Goal: Task Accomplishment & Management: Manage account settings

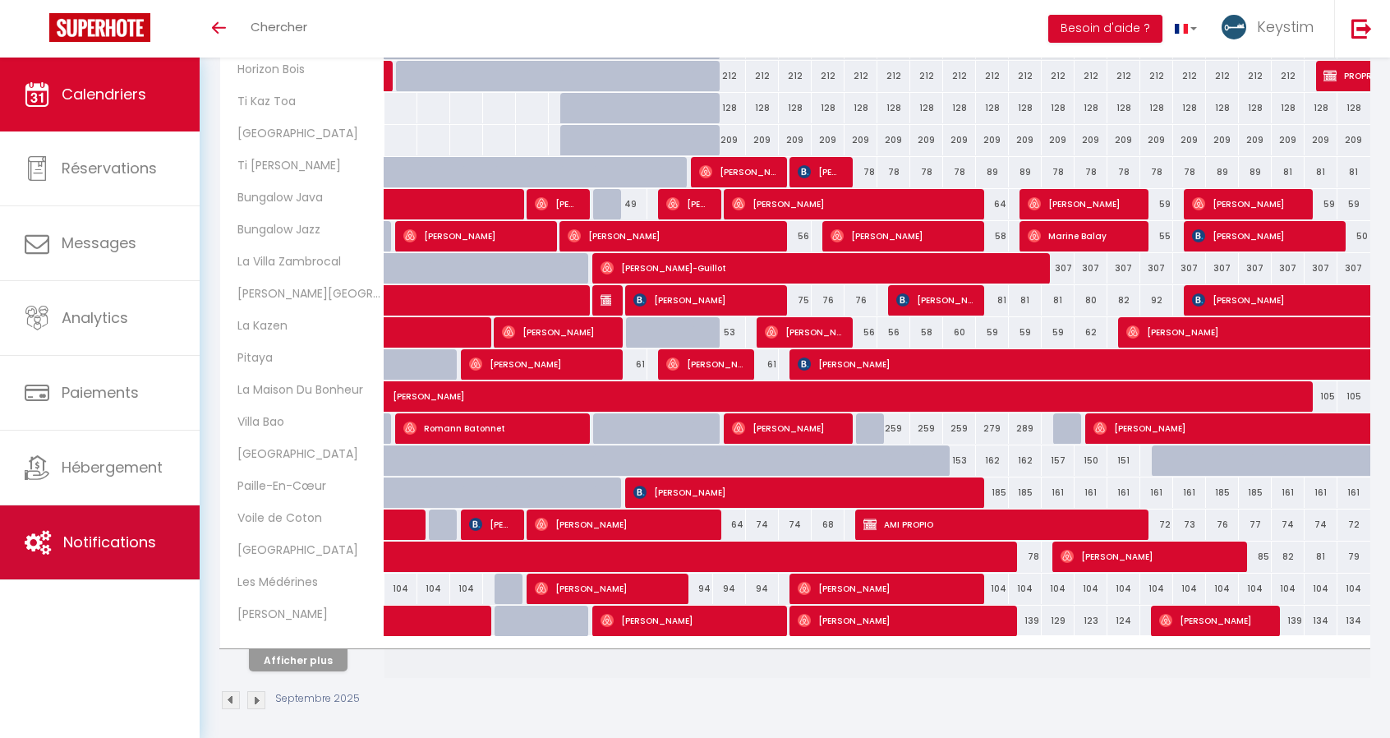
click at [103, 518] on link "Notifications" at bounding box center [100, 542] width 200 height 74
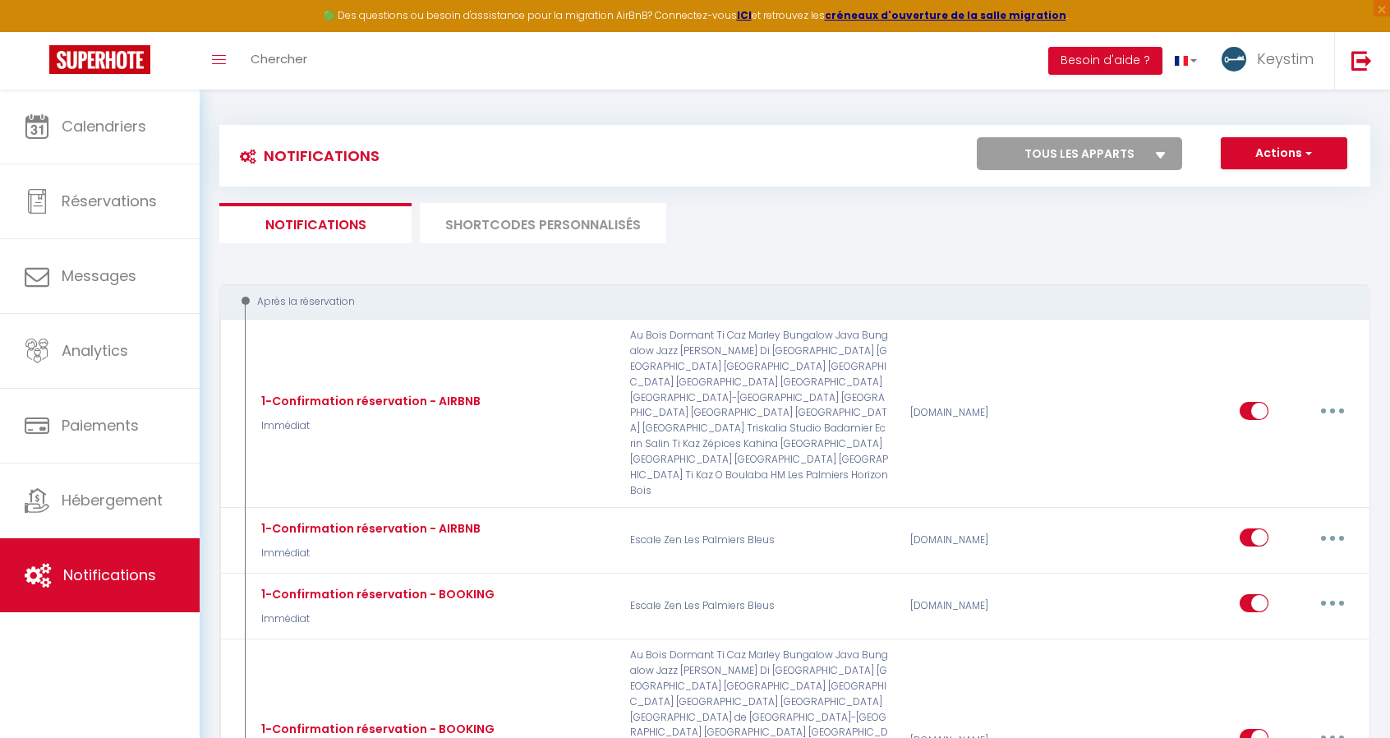
click at [558, 218] on li "SHORTCODES PERSONNALISÉS" at bounding box center [543, 223] width 246 height 40
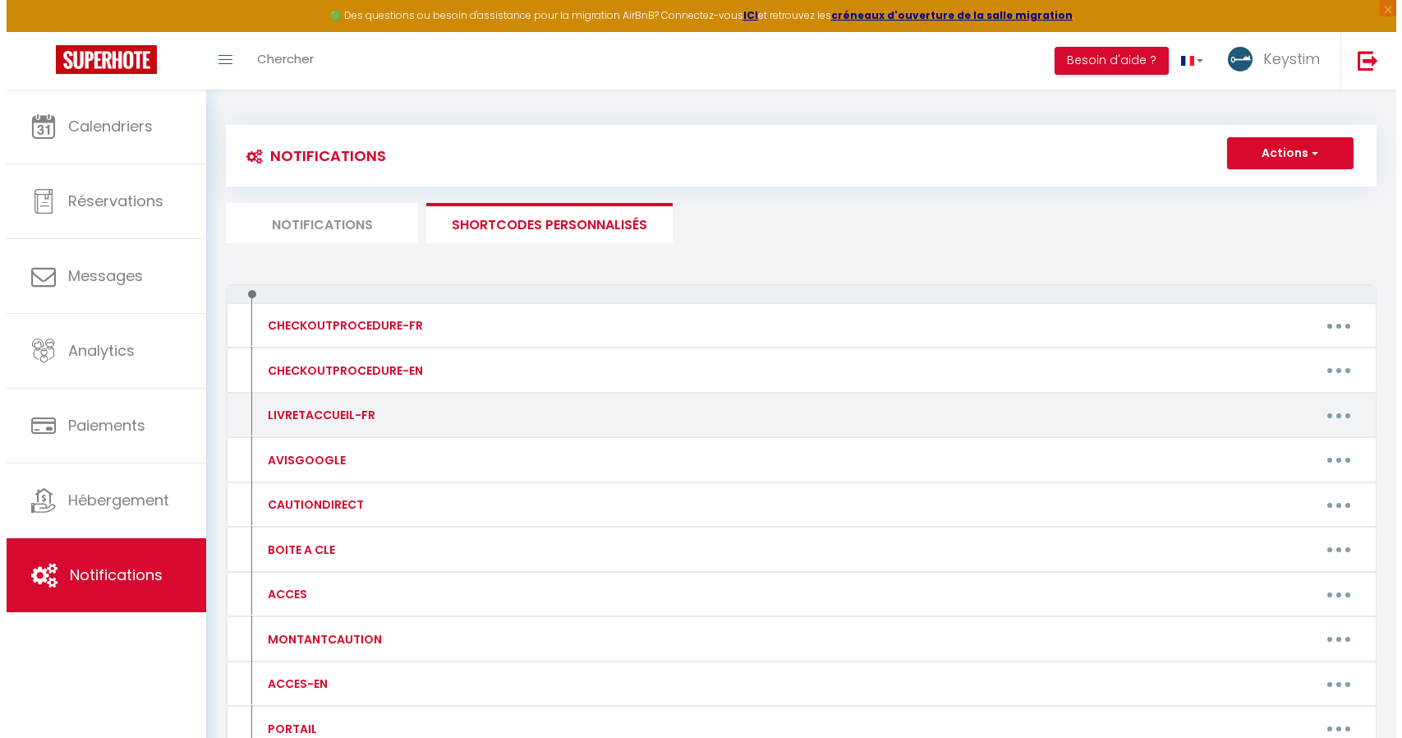
scroll to position [159, 0]
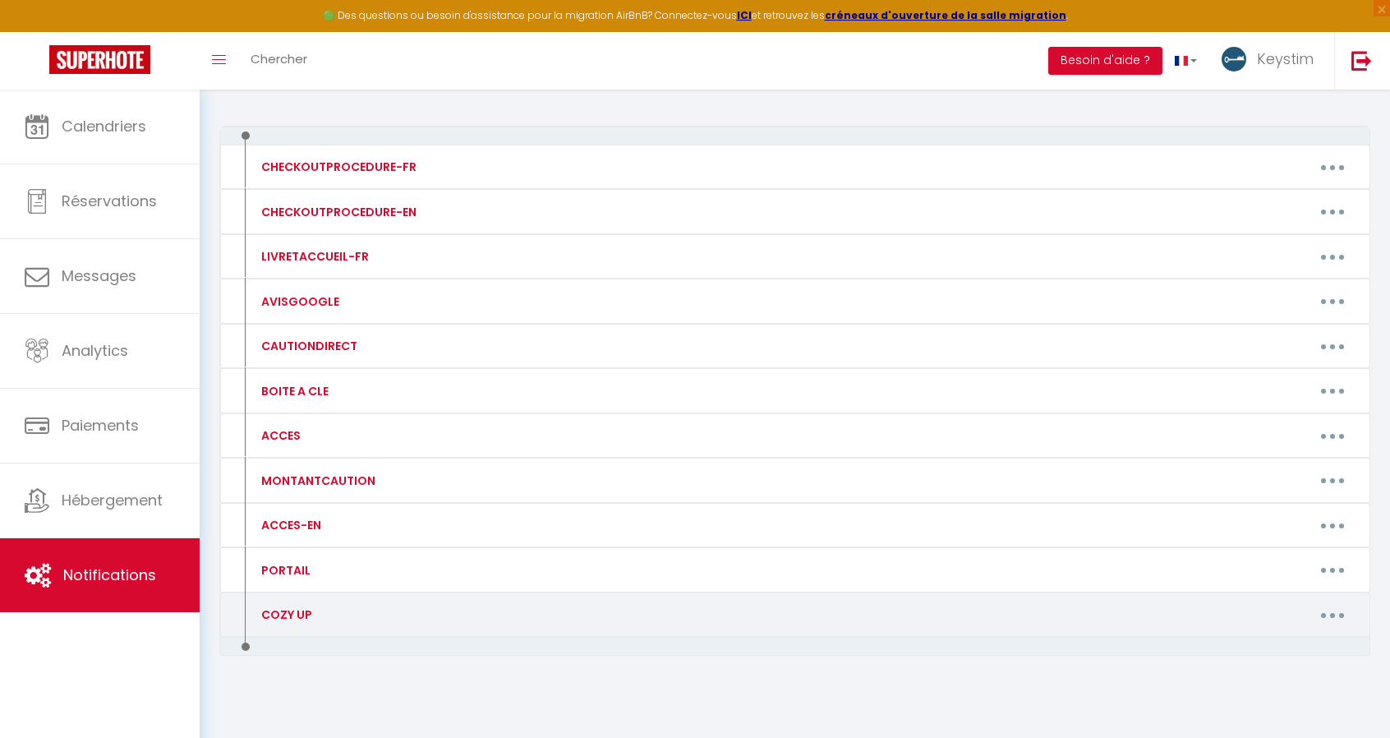
click at [1327, 610] on button "button" at bounding box center [1332, 614] width 46 height 26
click at [1247, 645] on link "Editer" at bounding box center [1290, 652] width 122 height 28
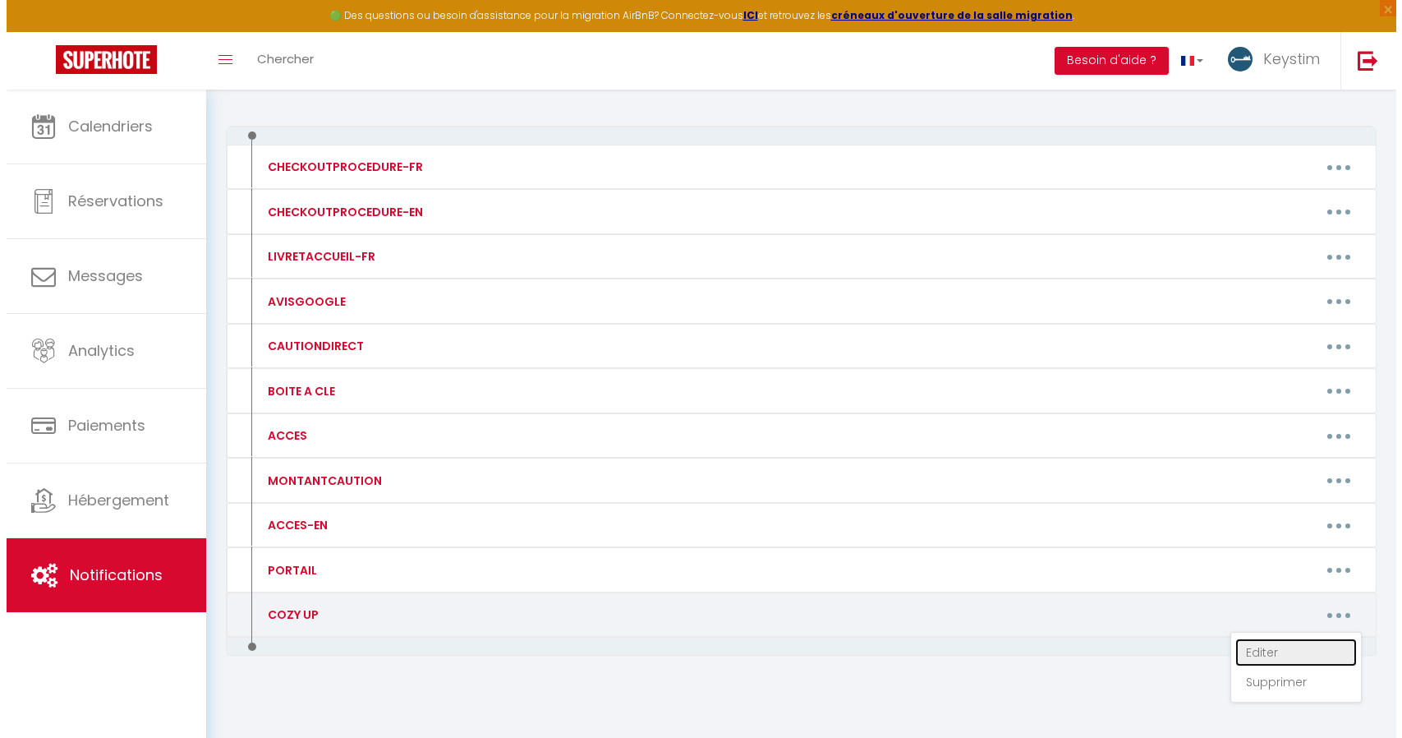
type input "COZY UP"
type textarea "COZY UP"
type textarea "[URL][DOMAIN_NAME]"
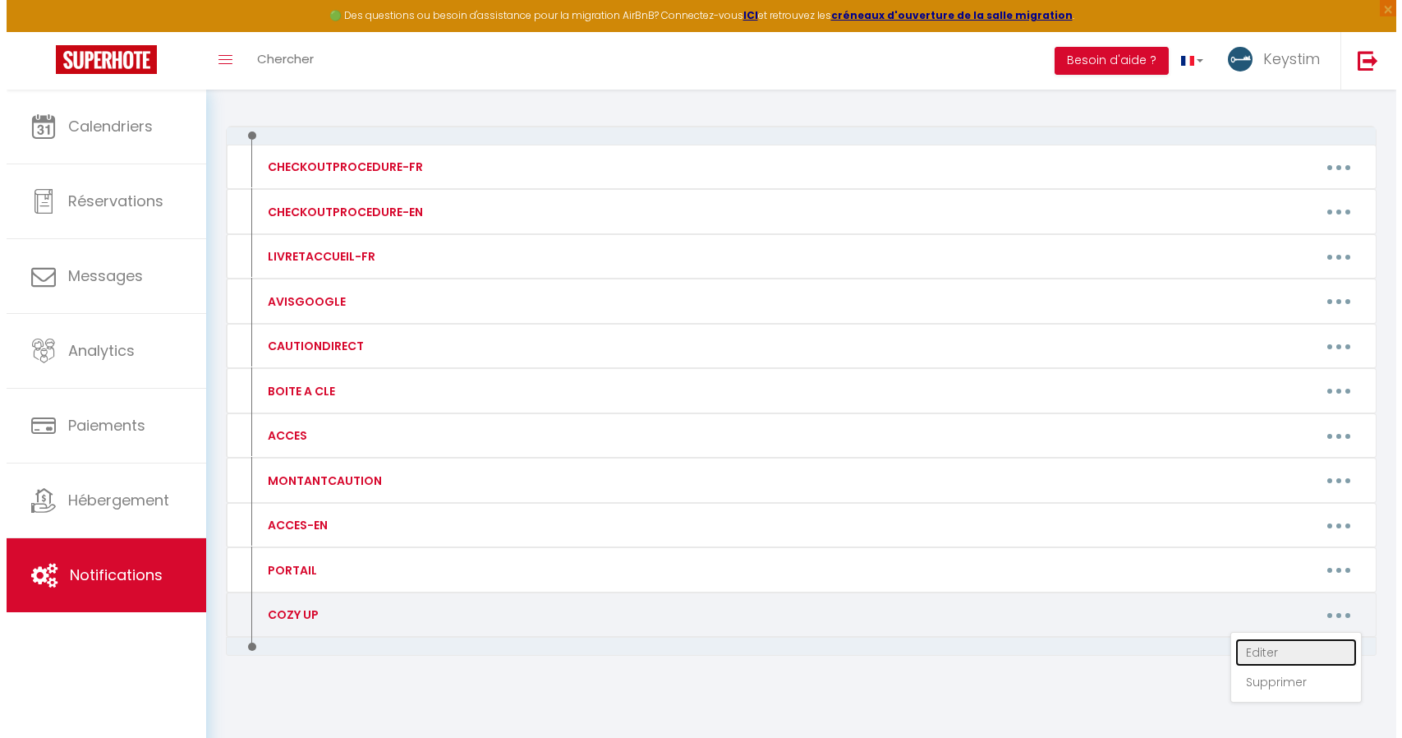
type textarea "[URL][DOMAIN_NAME]"
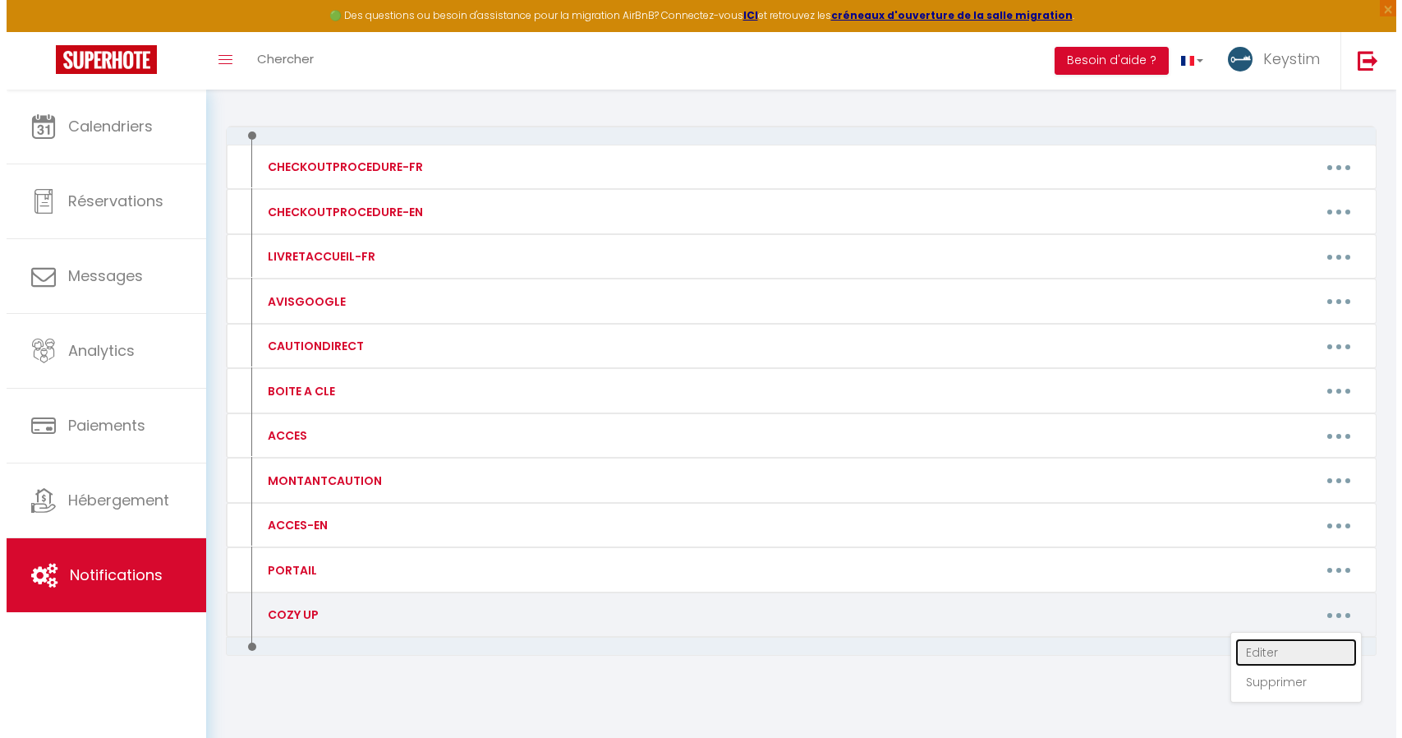
type textarea "[URL][DOMAIN_NAME]"
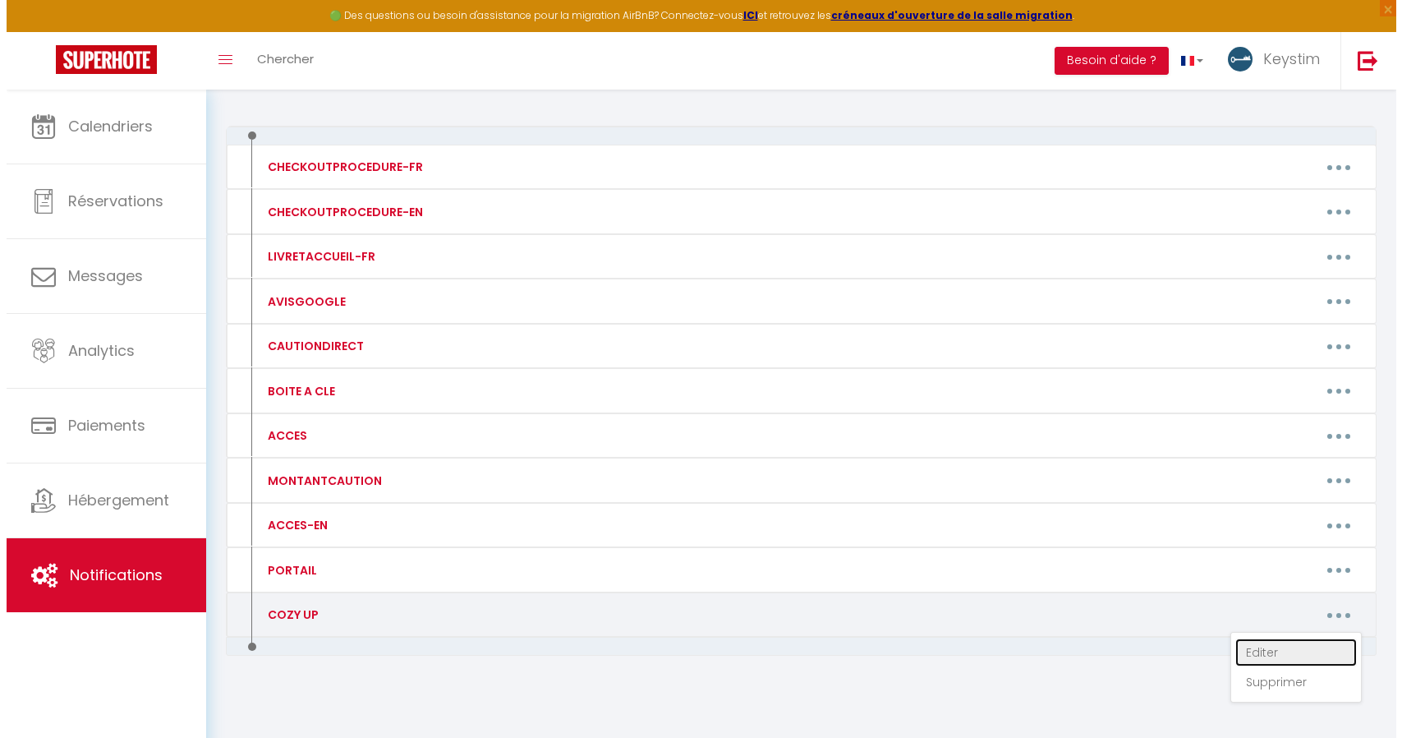
type textarea "[URL][DOMAIN_NAME]"
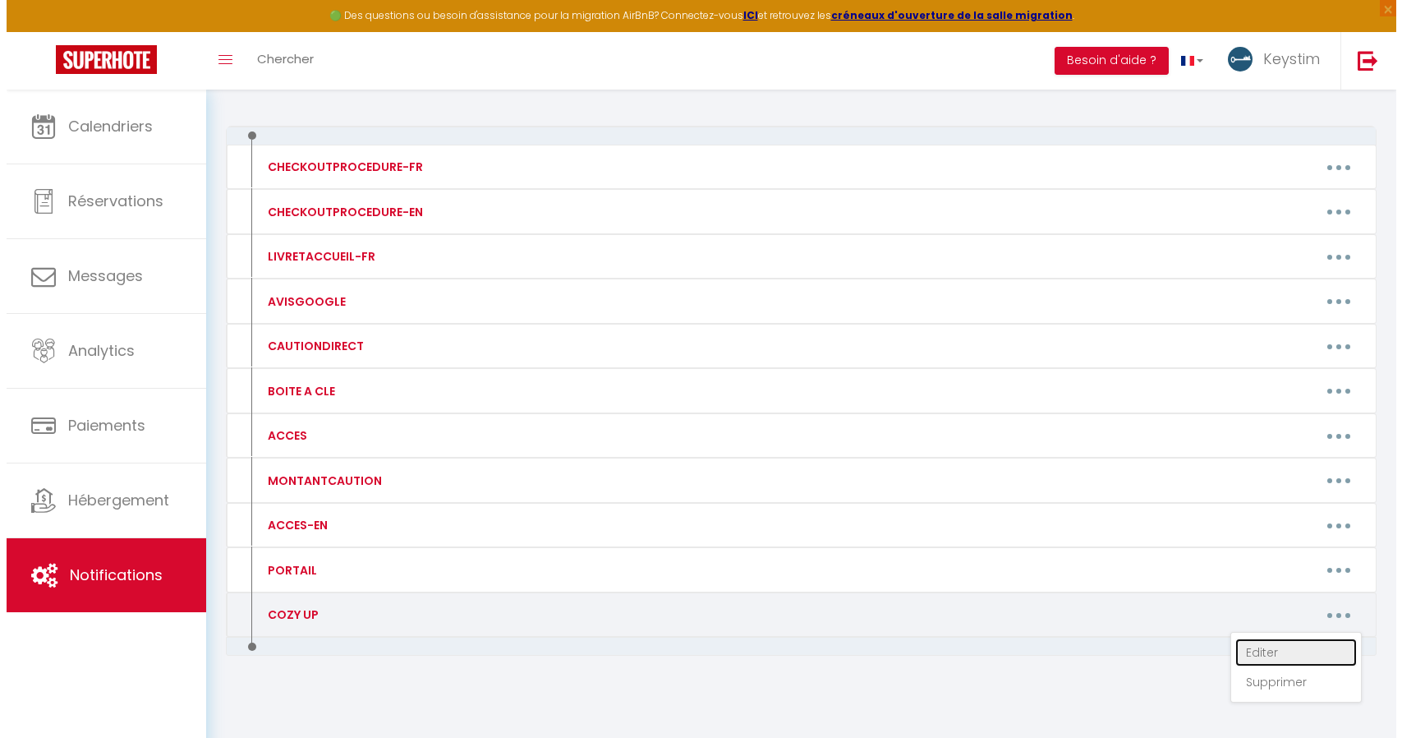
type textarea "[URL][DOMAIN_NAME]"
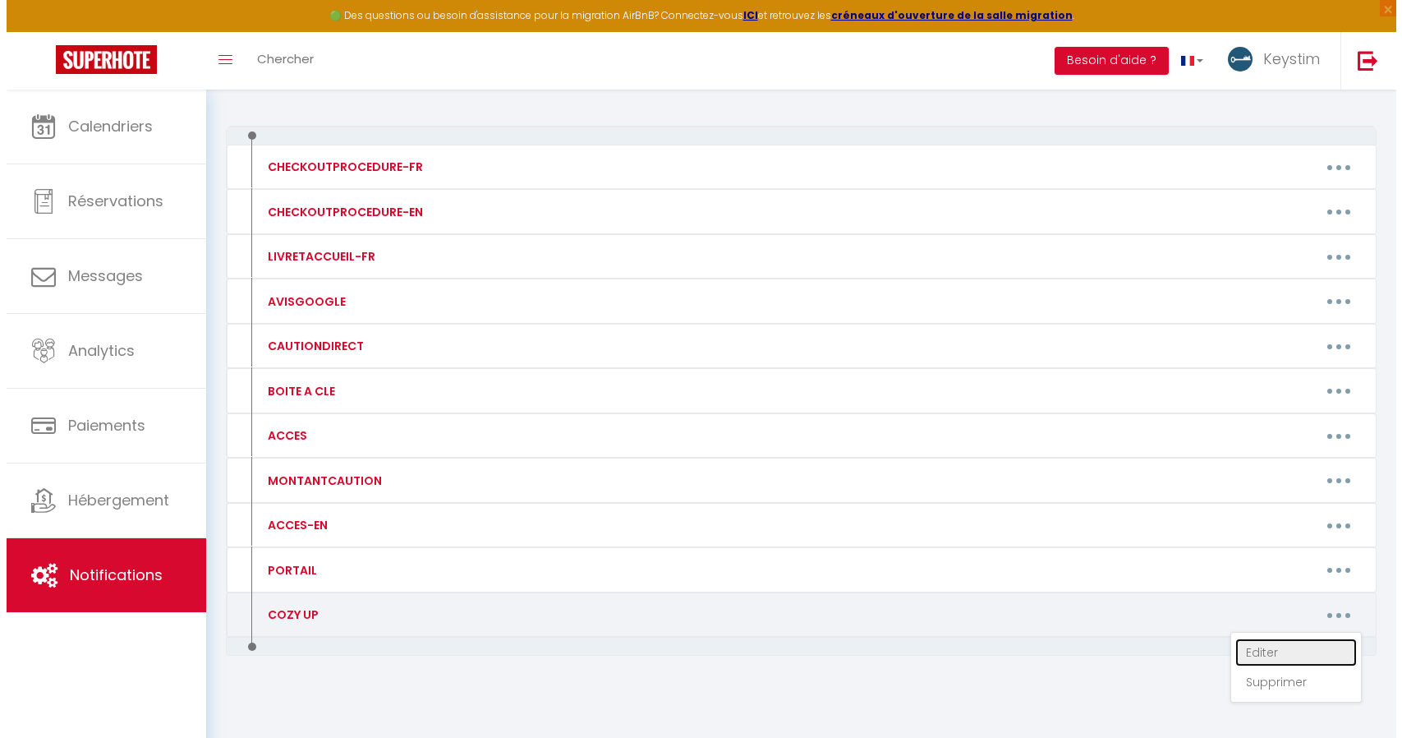
type textarea "en cours de création"
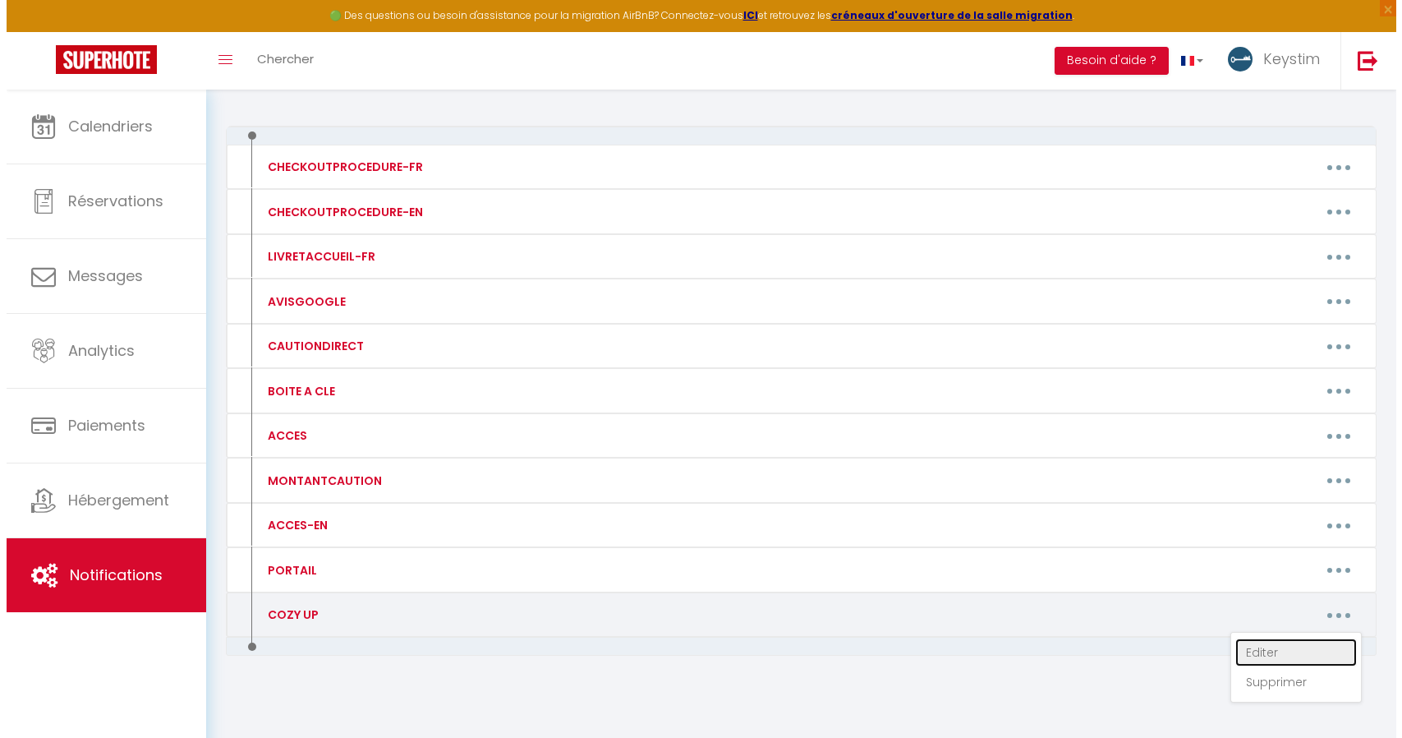
type textarea "en cours de création"
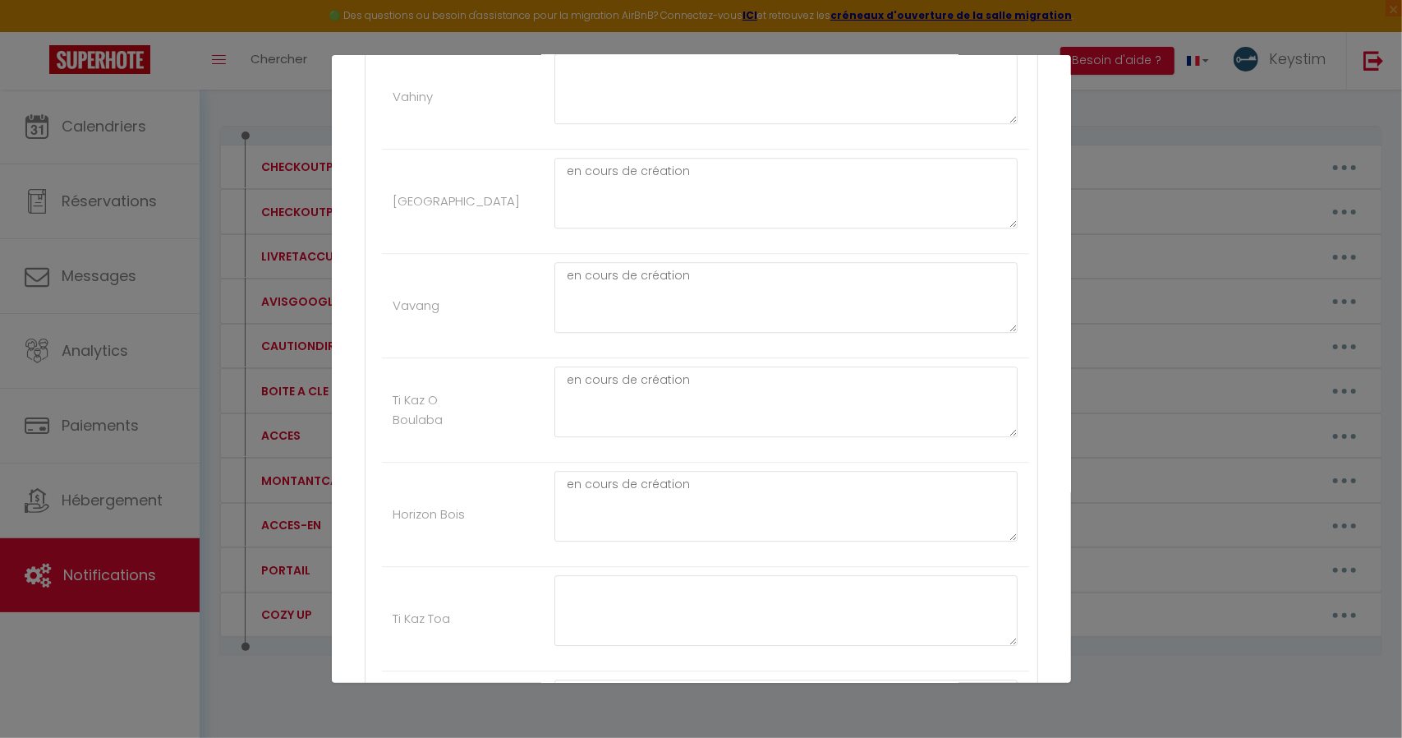
scroll to position [3111, 0]
click at [248, 113] on div "Mettre à jour le code court personnalisé × Nom * COZY UP Contenu * COZY UP Pour…" at bounding box center [701, 369] width 1402 height 738
click at [107, 122] on div "Mettre à jour le code court personnalisé × Nom * COZY UP Contenu * COZY UP Pour…" at bounding box center [701, 369] width 1402 height 738
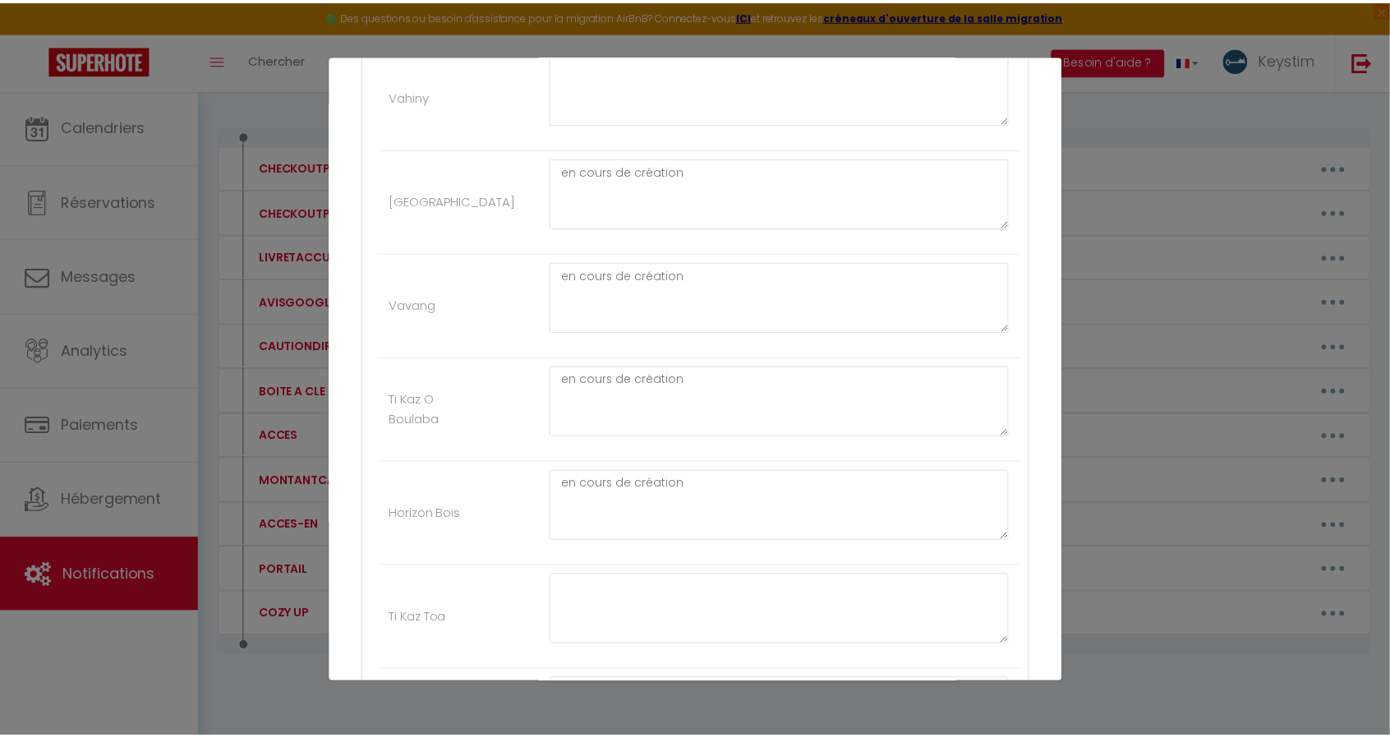
scroll to position [3414, 0]
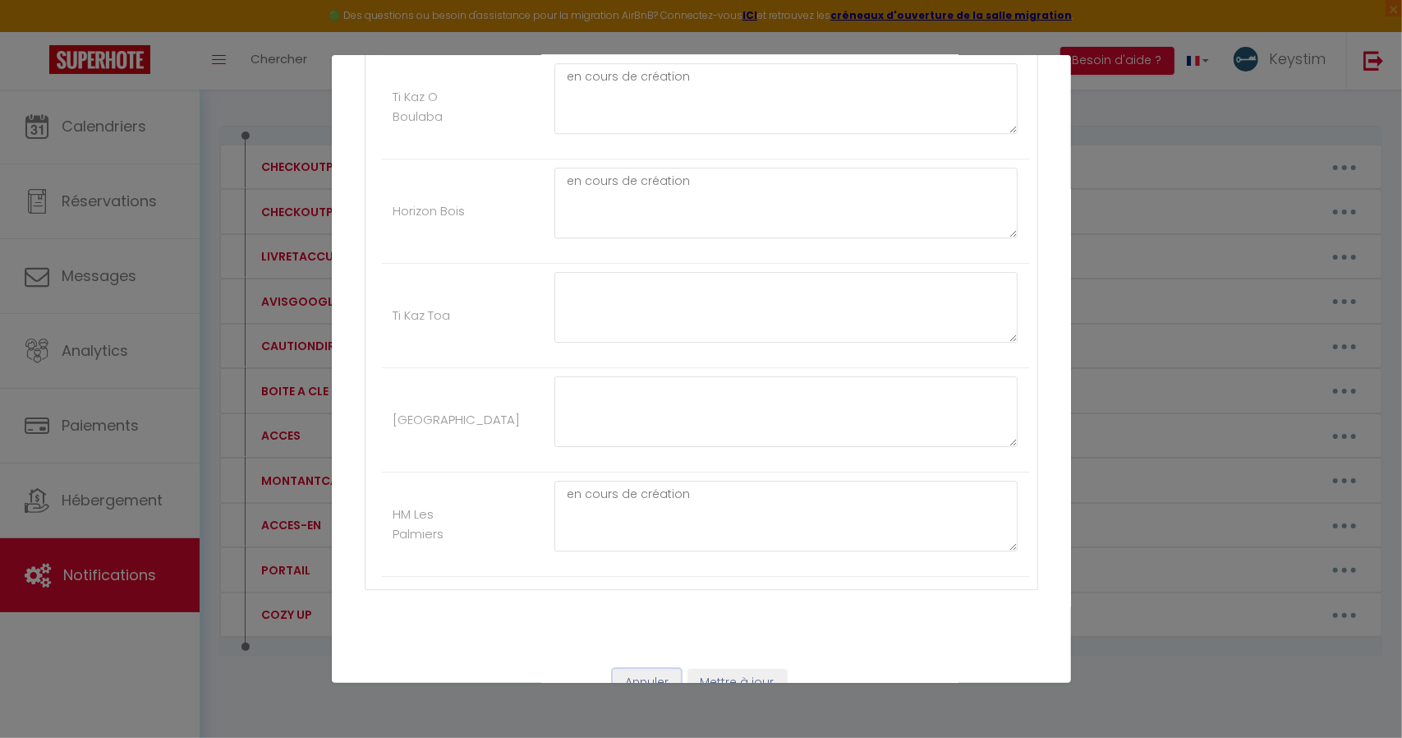
click at [637, 669] on button "Annuler" at bounding box center [647, 683] width 68 height 28
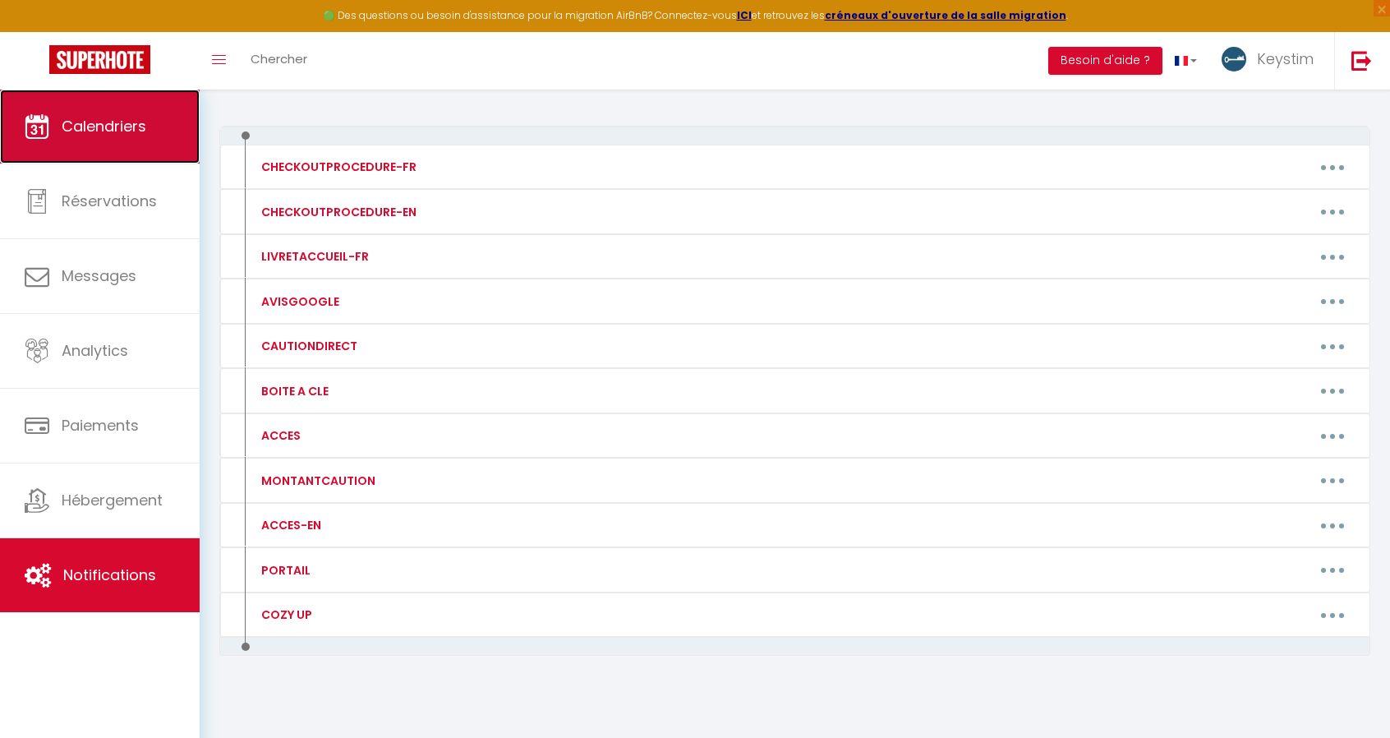
click at [90, 138] on link "Calendriers" at bounding box center [100, 127] width 200 height 74
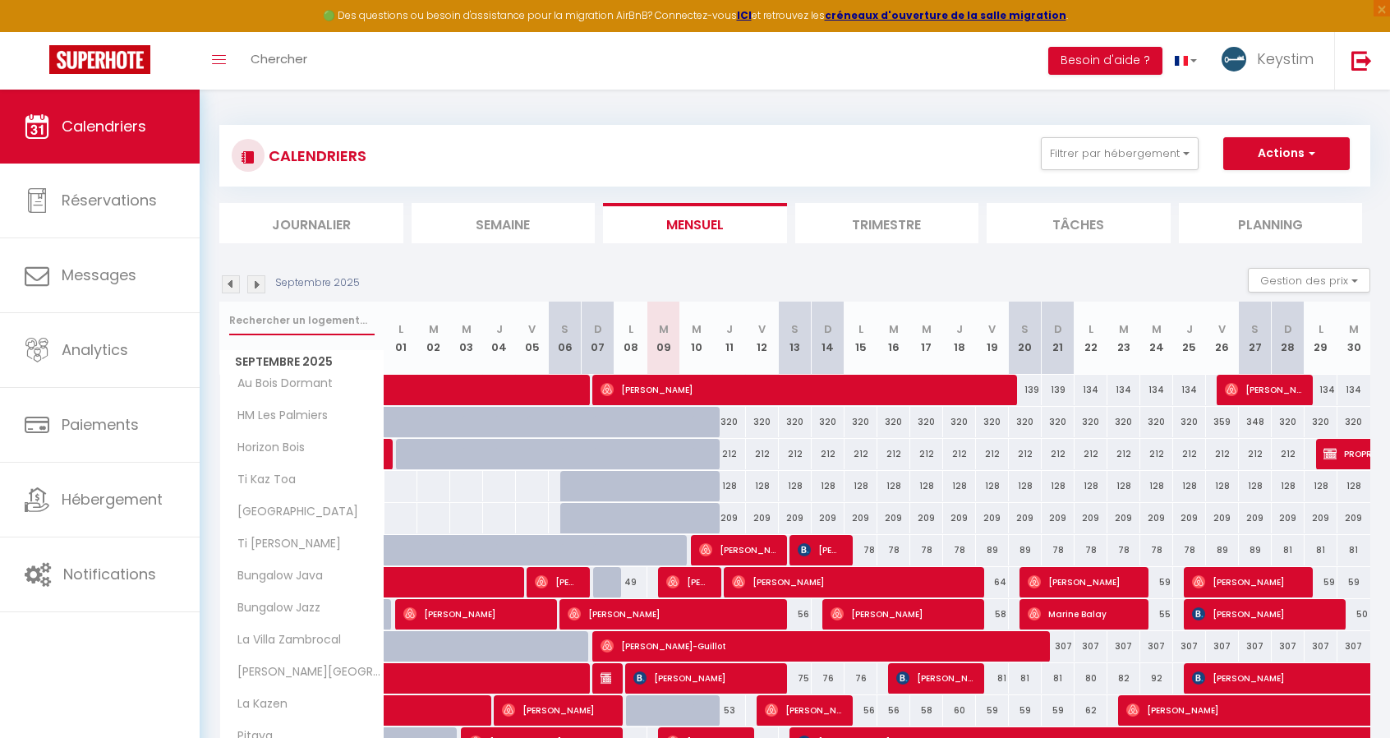
click at [285, 309] on input "text" at bounding box center [301, 321] width 145 height 30
type input "boul"
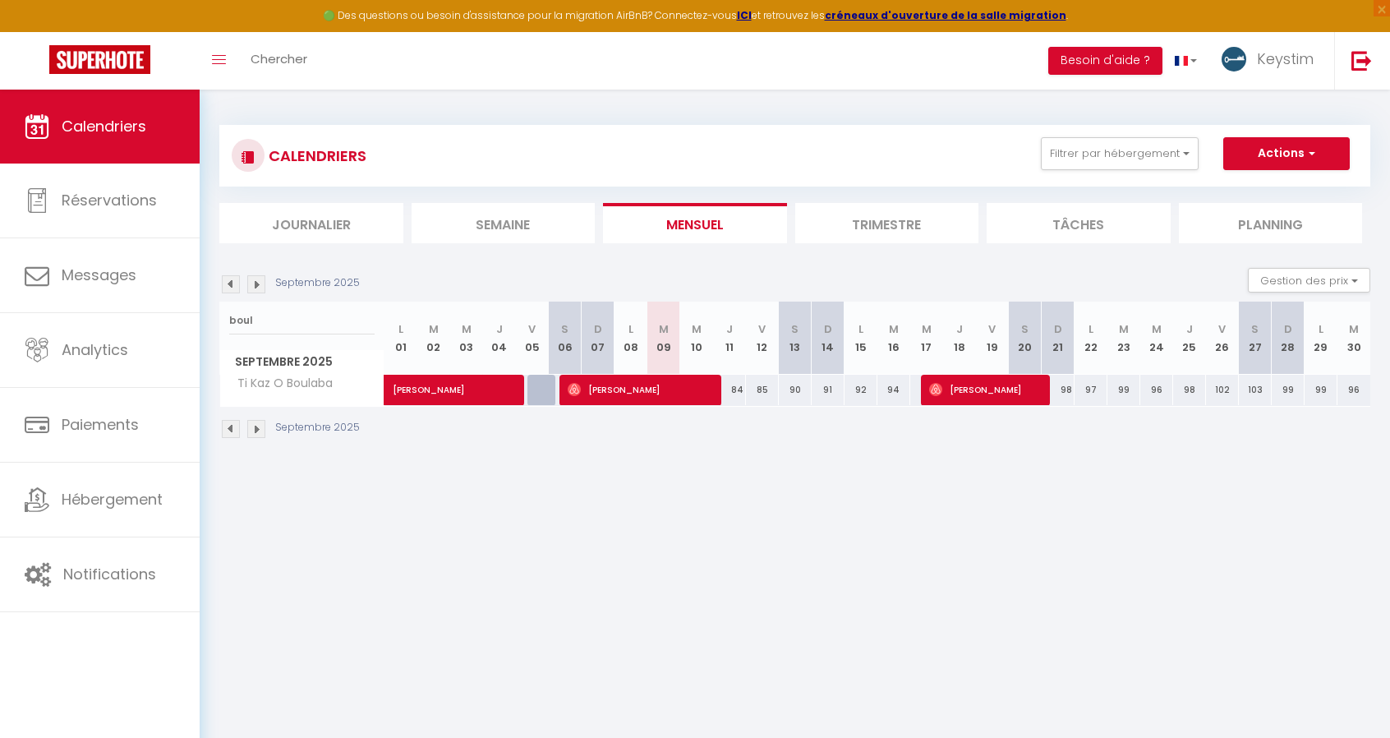
click at [641, 530] on body "🟢 Des questions ou besoin d'assistance pour la migration AirBnB? Connectez-vous…" at bounding box center [695, 459] width 1390 height 738
click at [629, 531] on body "🟢 Des questions ou besoin d'assistance pour la migration AirBnB? Connectez-vous…" at bounding box center [695, 459] width 1390 height 738
